Goal: Task Accomplishment & Management: Manage account settings

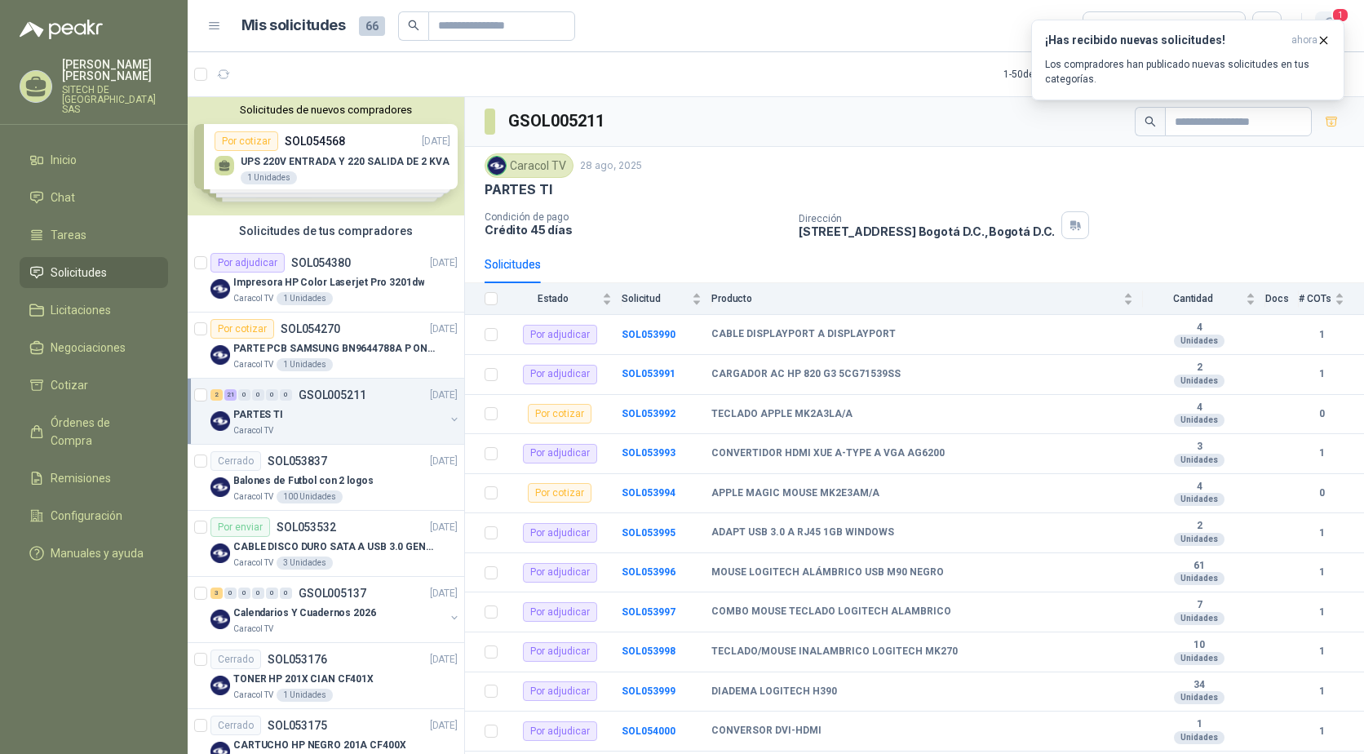
click at [1331, 15] on span "1" at bounding box center [1340, 14] width 18 height 15
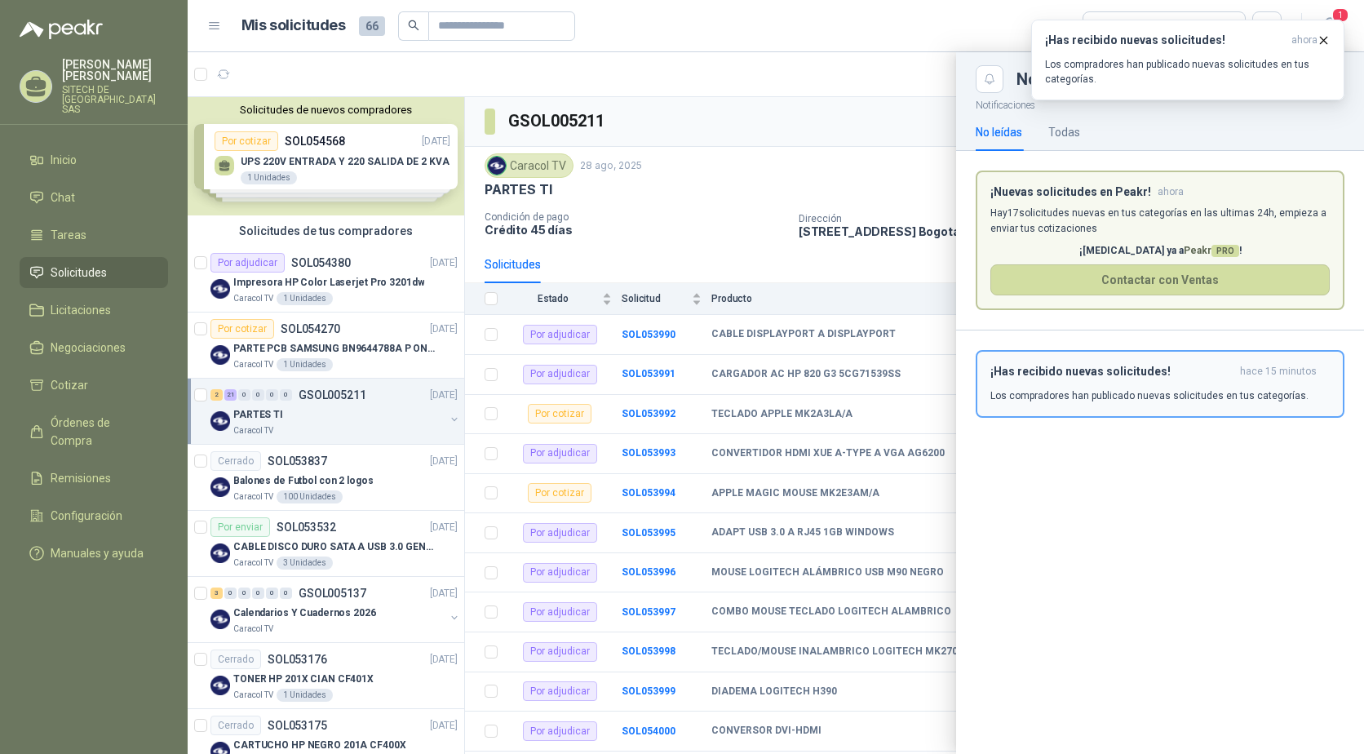
click at [1044, 377] on h3 "¡Has recibido nuevas solicitudes!" at bounding box center [1111, 372] width 243 height 14
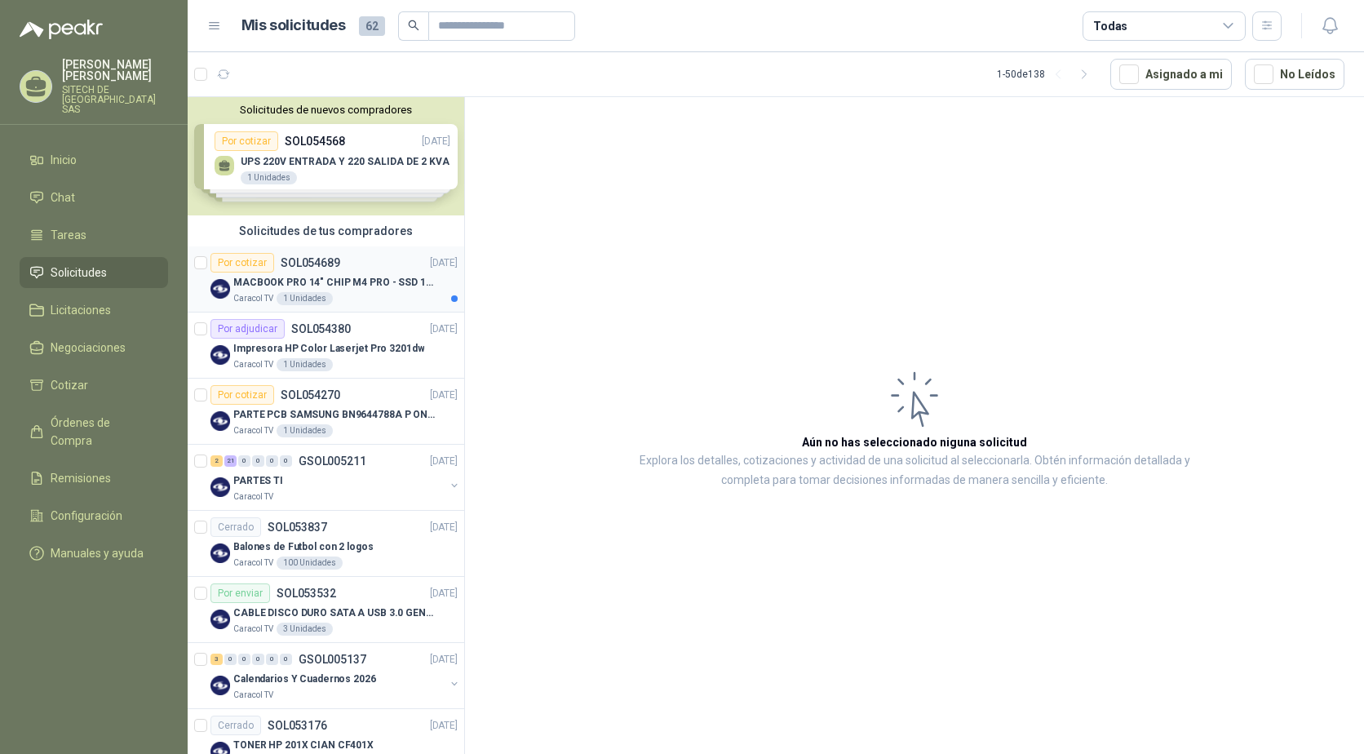
click at [340, 279] on p "MACBOOK PRO 14" CHIP M4 PRO - SSD 1TB RAM 24GB" at bounding box center [334, 282] width 203 height 15
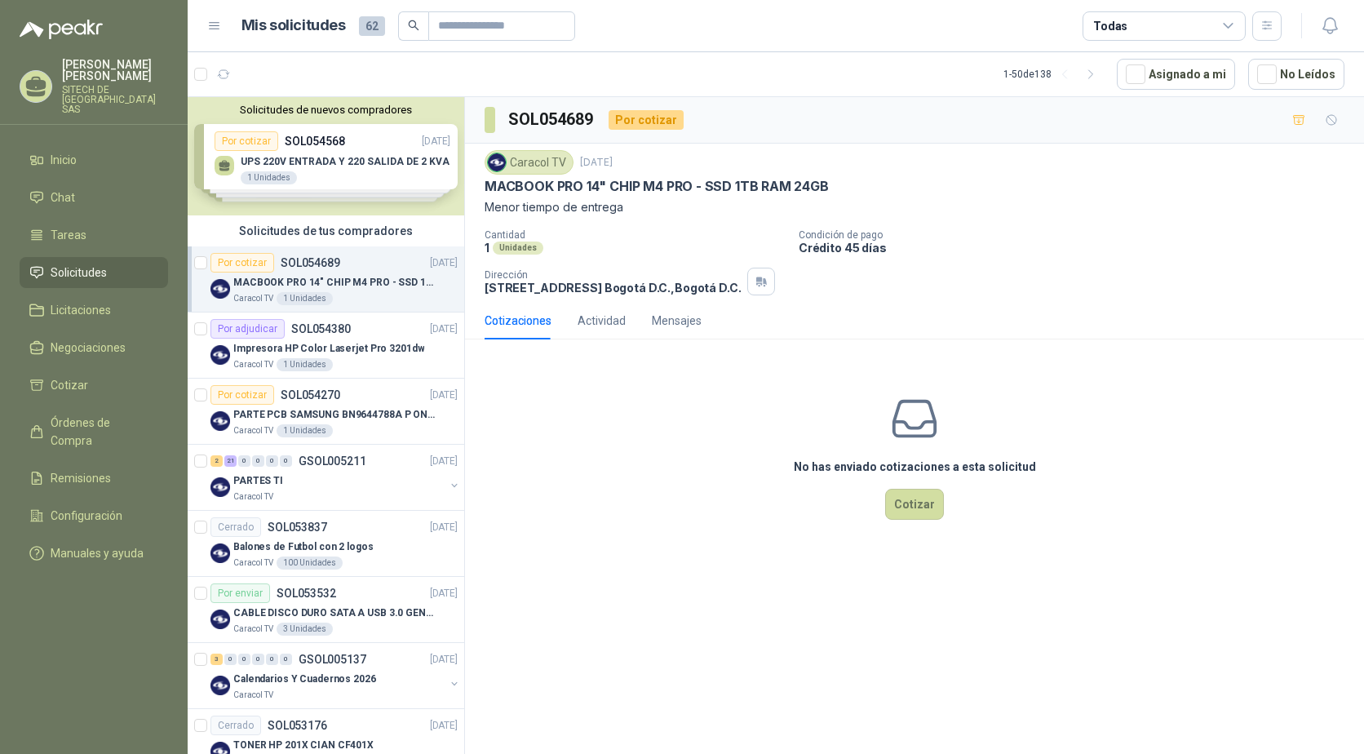
click at [581, 190] on p "MACBOOK PRO 14" CHIP M4 PRO - SSD 1TB RAM 24GB" at bounding box center [657, 186] width 344 height 17
copy p "MACBOOK PRO 14" CHIP M4 PRO - SSD 1TB RAM 24GB"
